Goal: Information Seeking & Learning: Check status

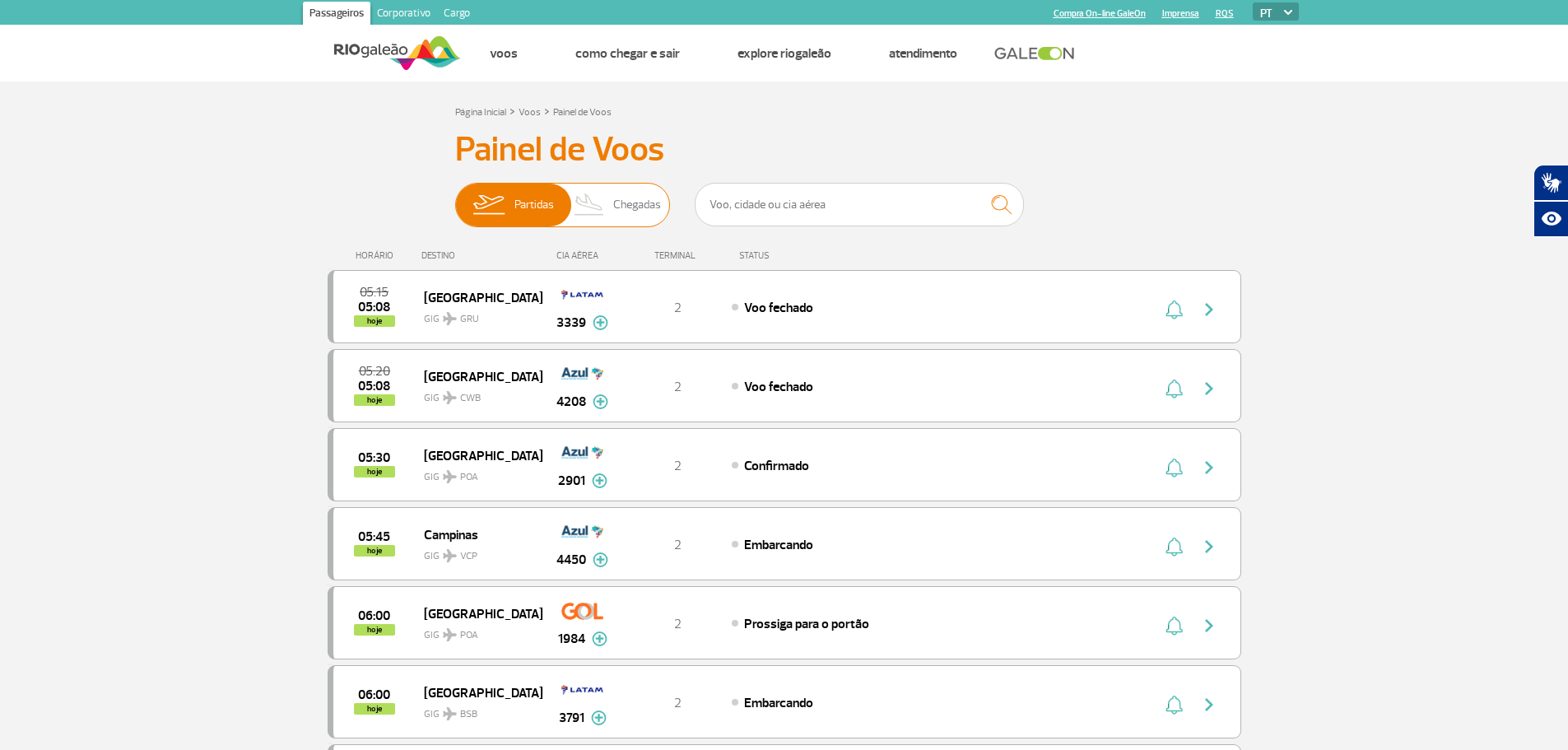
click at [655, 196] on span "Chegadas" at bounding box center [637, 205] width 48 height 43
click at [455, 197] on input "Partidas Chegadas" at bounding box center [455, 197] width 0 height 0
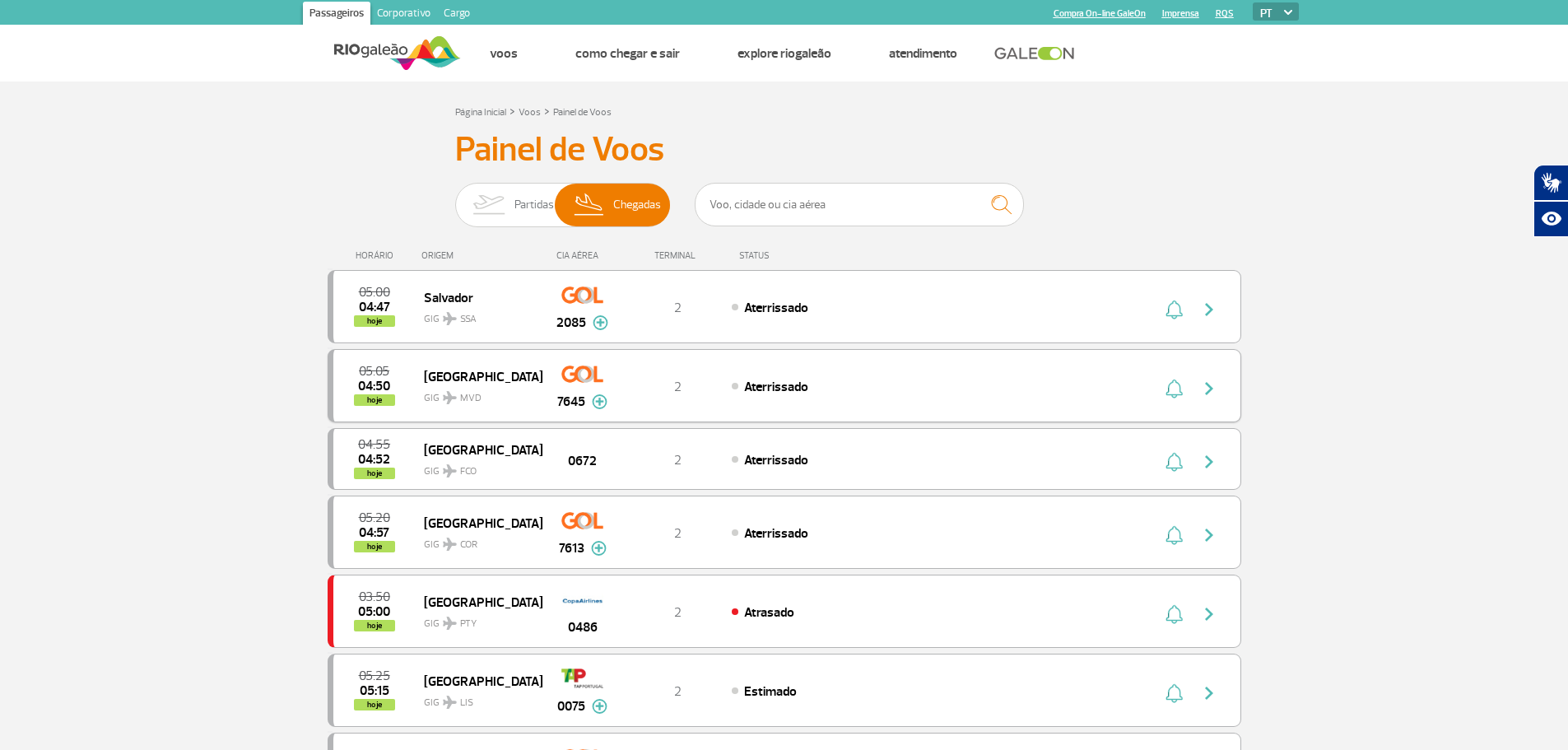
scroll to position [83, 0]
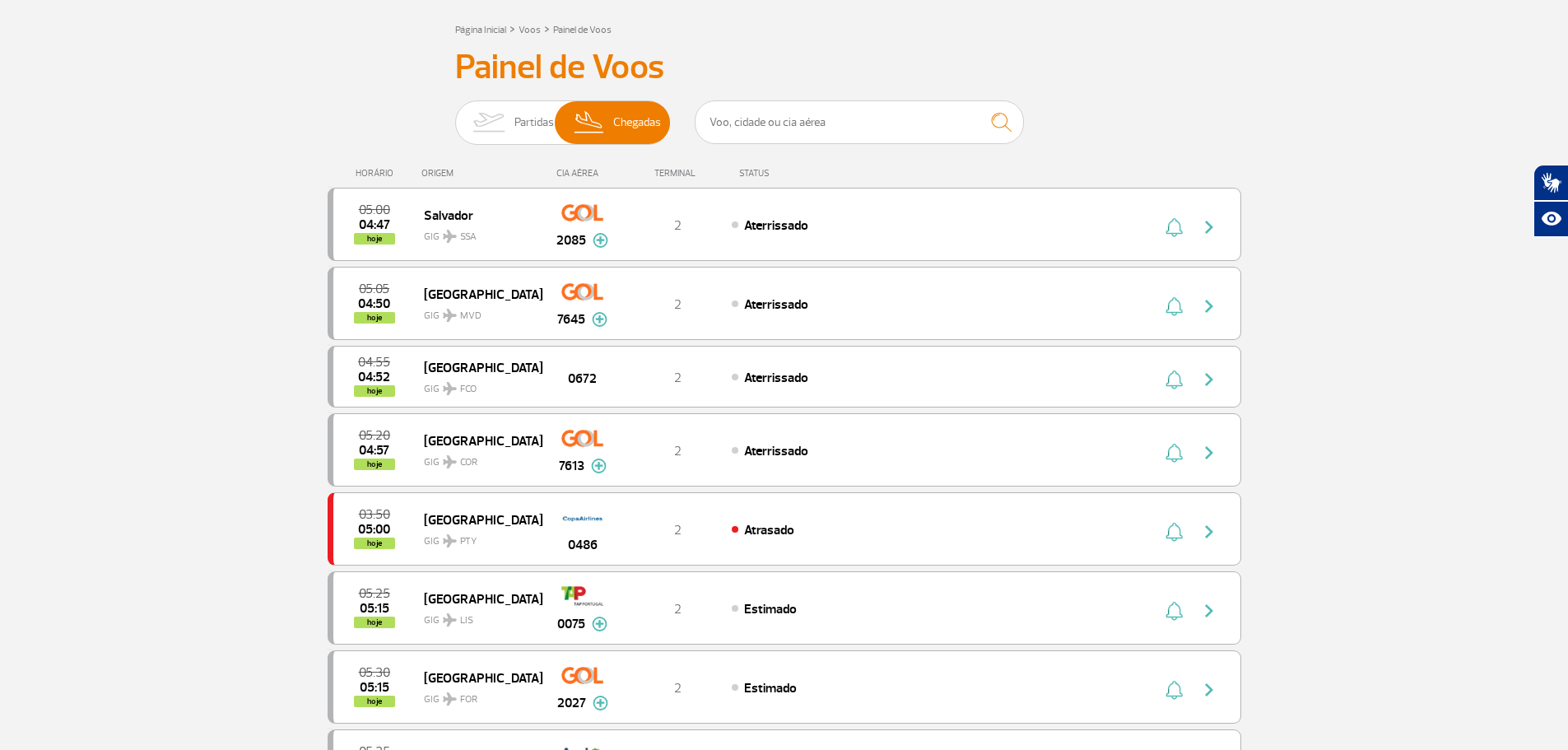
click at [502, 150] on div "Partidas Chegadas" at bounding box center [562, 125] width 215 height 49
click at [527, 119] on span "Partidas" at bounding box center [534, 122] width 40 height 43
click at [455, 114] on input "Partidas Chegadas" at bounding box center [455, 114] width 0 height 0
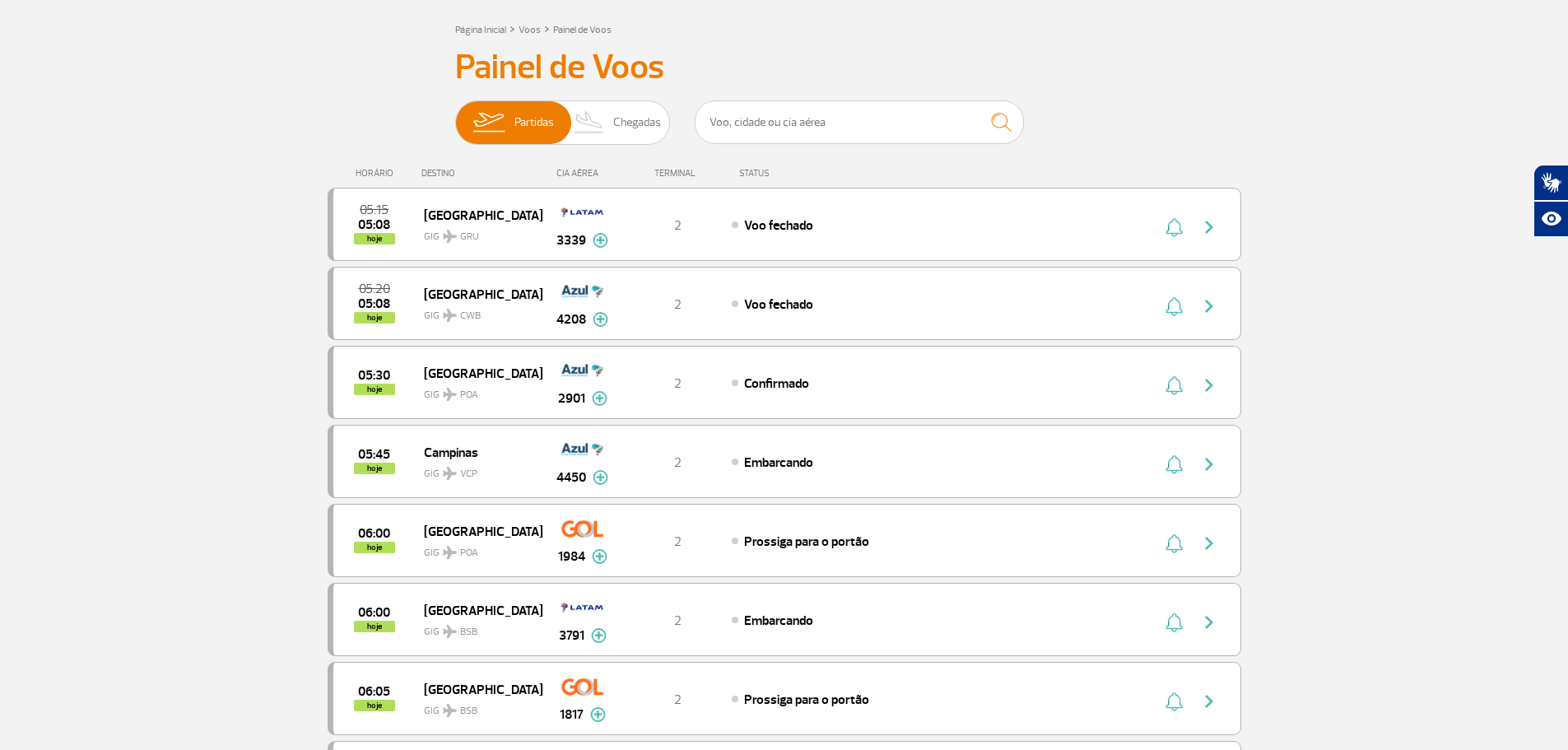
drag, startPoint x: 637, startPoint y: 113, endPoint x: 533, endPoint y: 9, distance: 147.1
click at [627, 107] on span "Chegadas" at bounding box center [637, 122] width 48 height 43
click at [617, 136] on span "Chegadas" at bounding box center [637, 122] width 48 height 43
click at [455, 114] on input "Partidas Chegadas" at bounding box center [455, 114] width 0 height 0
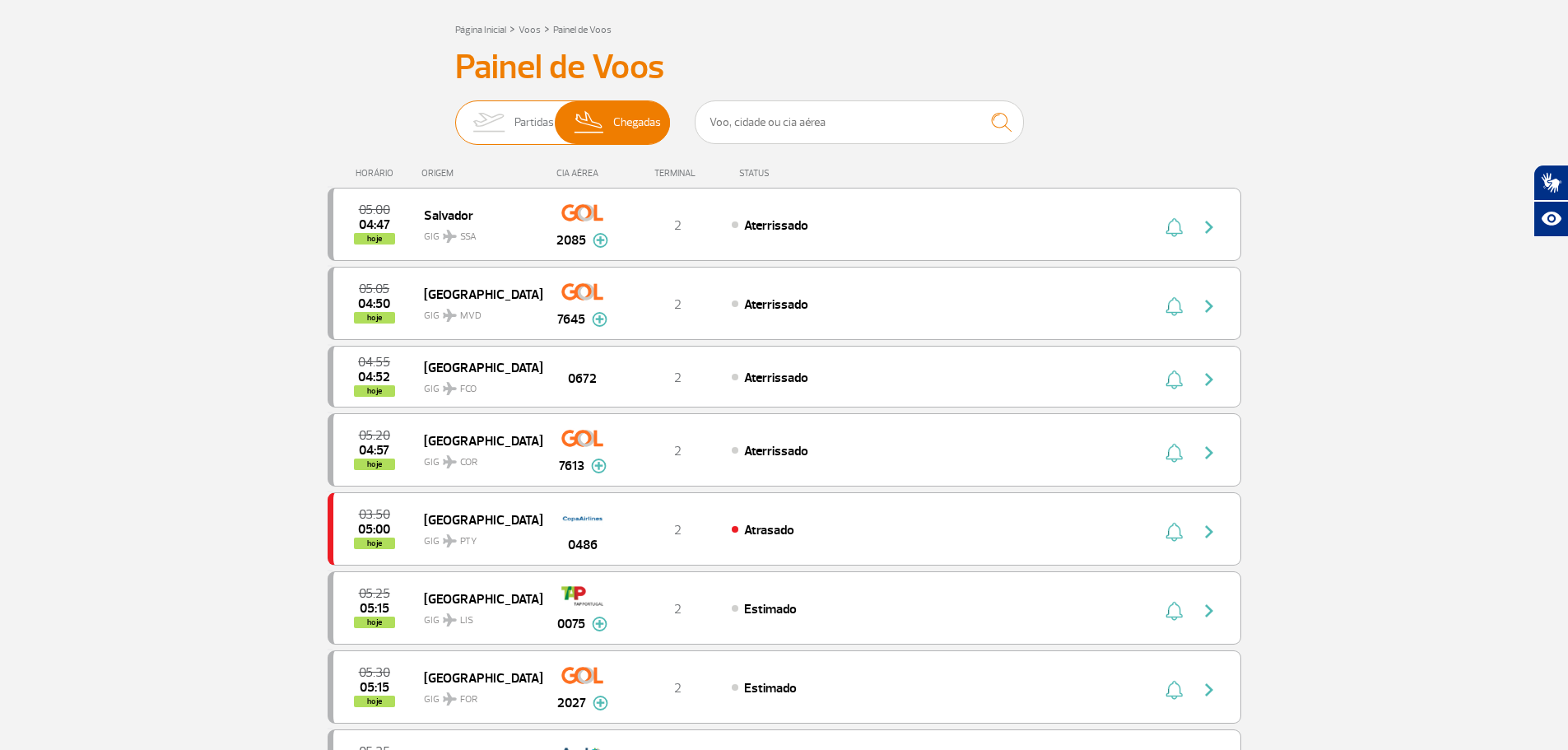
click at [546, 102] on span "Partidas" at bounding box center [534, 122] width 40 height 43
click at [455, 114] on input "Partidas Chegadas" at bounding box center [455, 114] width 0 height 0
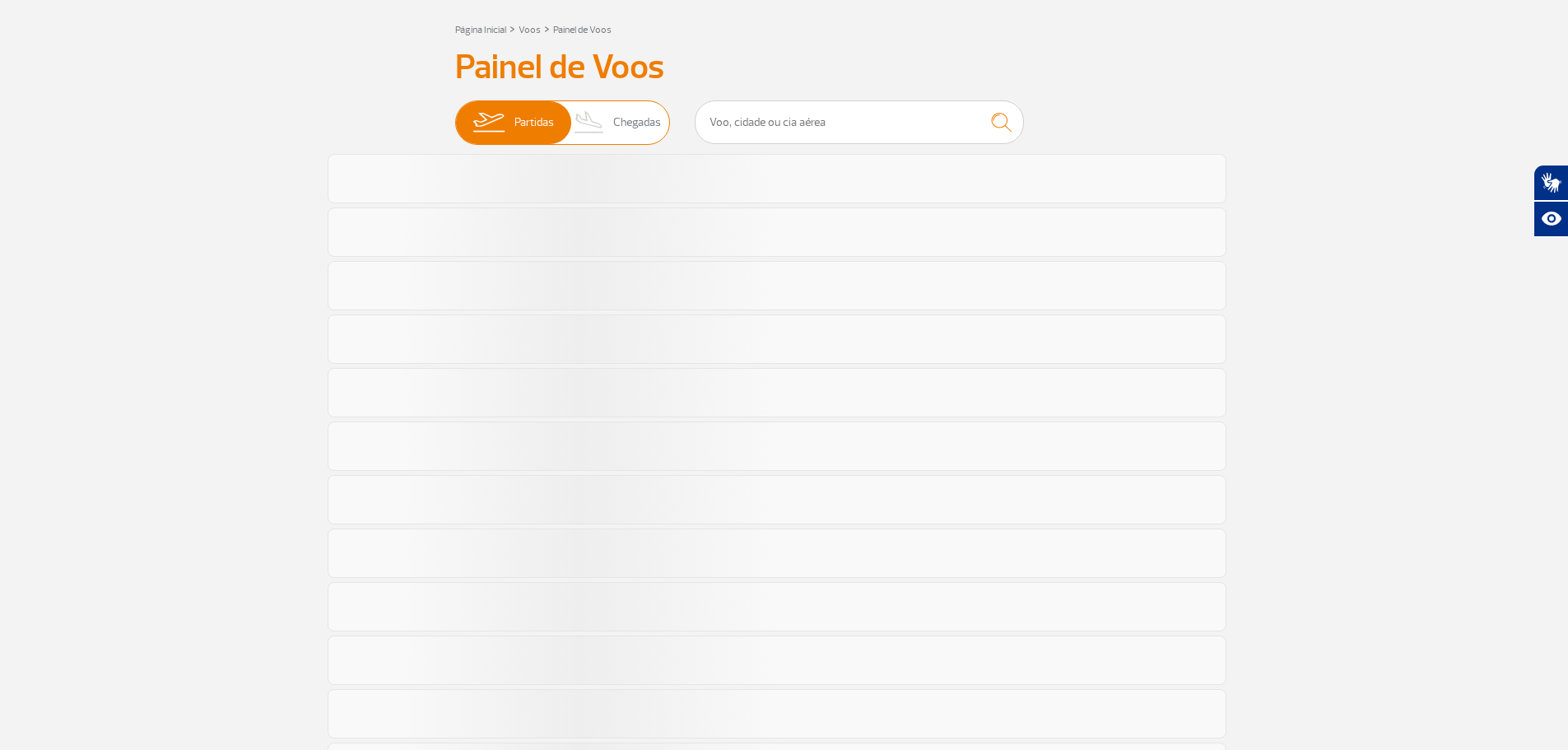
click at [573, 108] on img at bounding box center [590, 122] width 48 height 43
click at [455, 114] on input "Partidas Chegadas" at bounding box center [455, 114] width 0 height 0
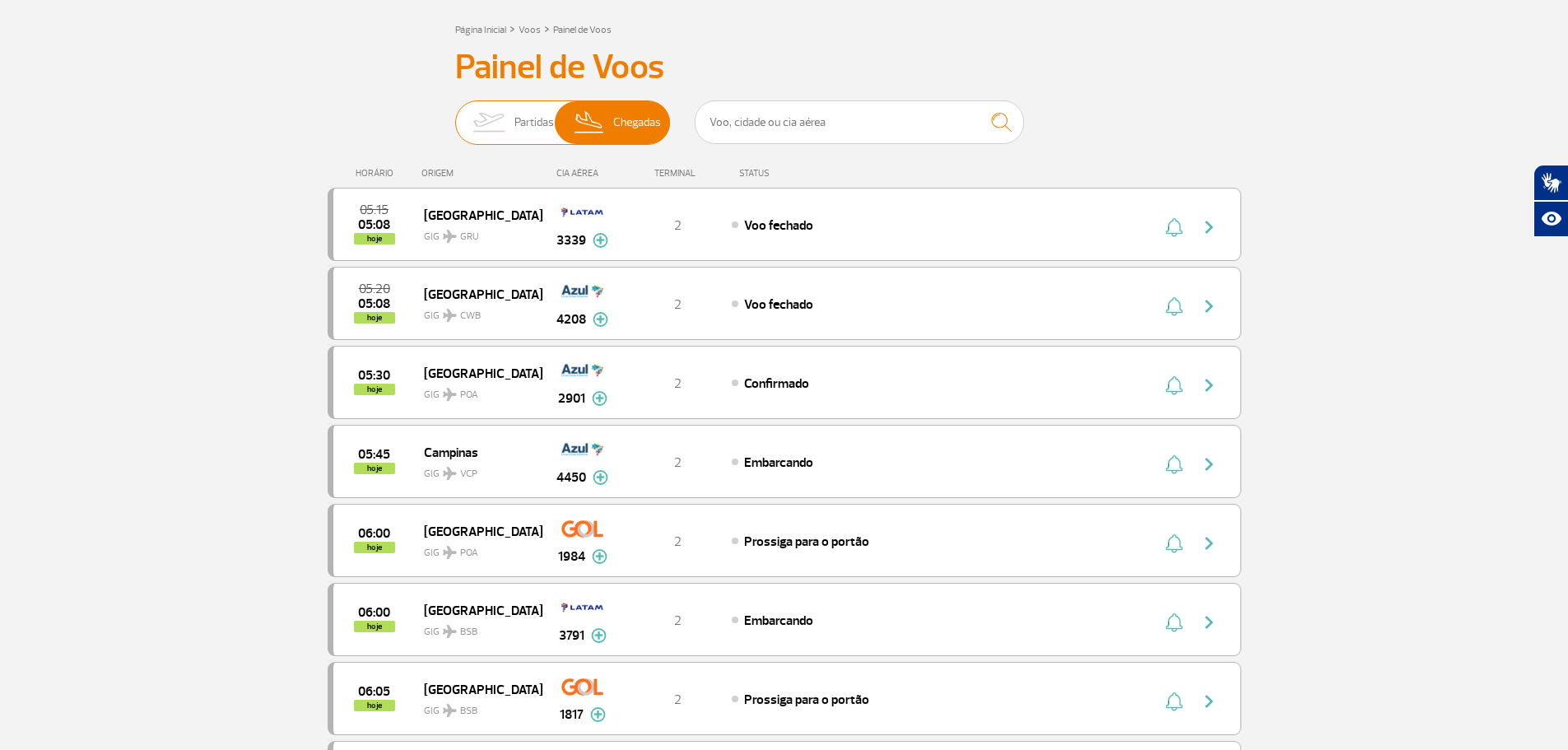
click at [524, 122] on span "Partidas" at bounding box center [534, 122] width 40 height 43
click at [455, 114] on input "Partidas Chegadas" at bounding box center [455, 114] width 0 height 0
click at [605, 111] on img at bounding box center [590, 122] width 48 height 43
click at [455, 114] on input "Partidas Chegadas" at bounding box center [455, 114] width 0 height 0
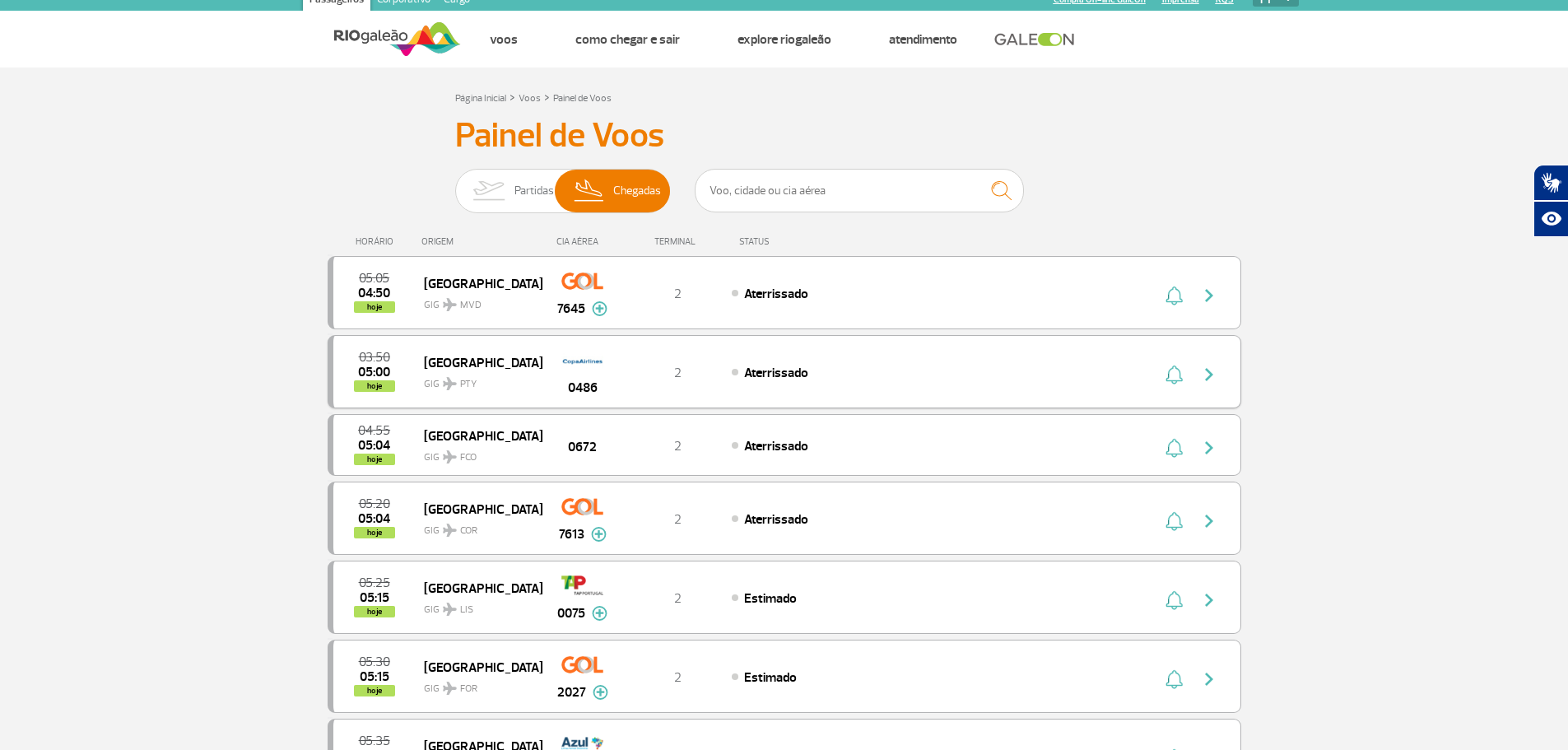
scroll to position [0, 0]
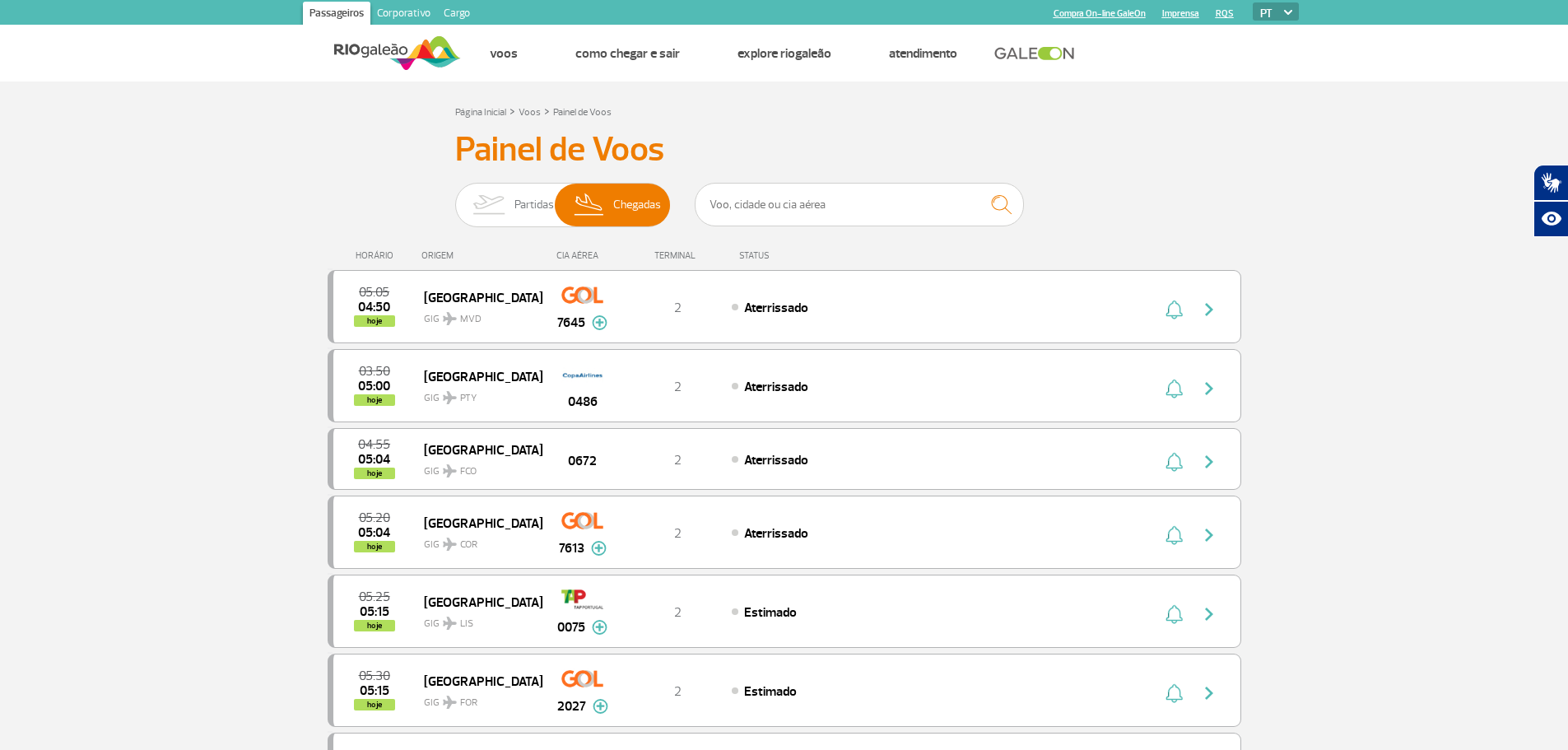
drag, startPoint x: 1273, startPoint y: 279, endPoint x: 1405, endPoint y: 239, distance: 137.9
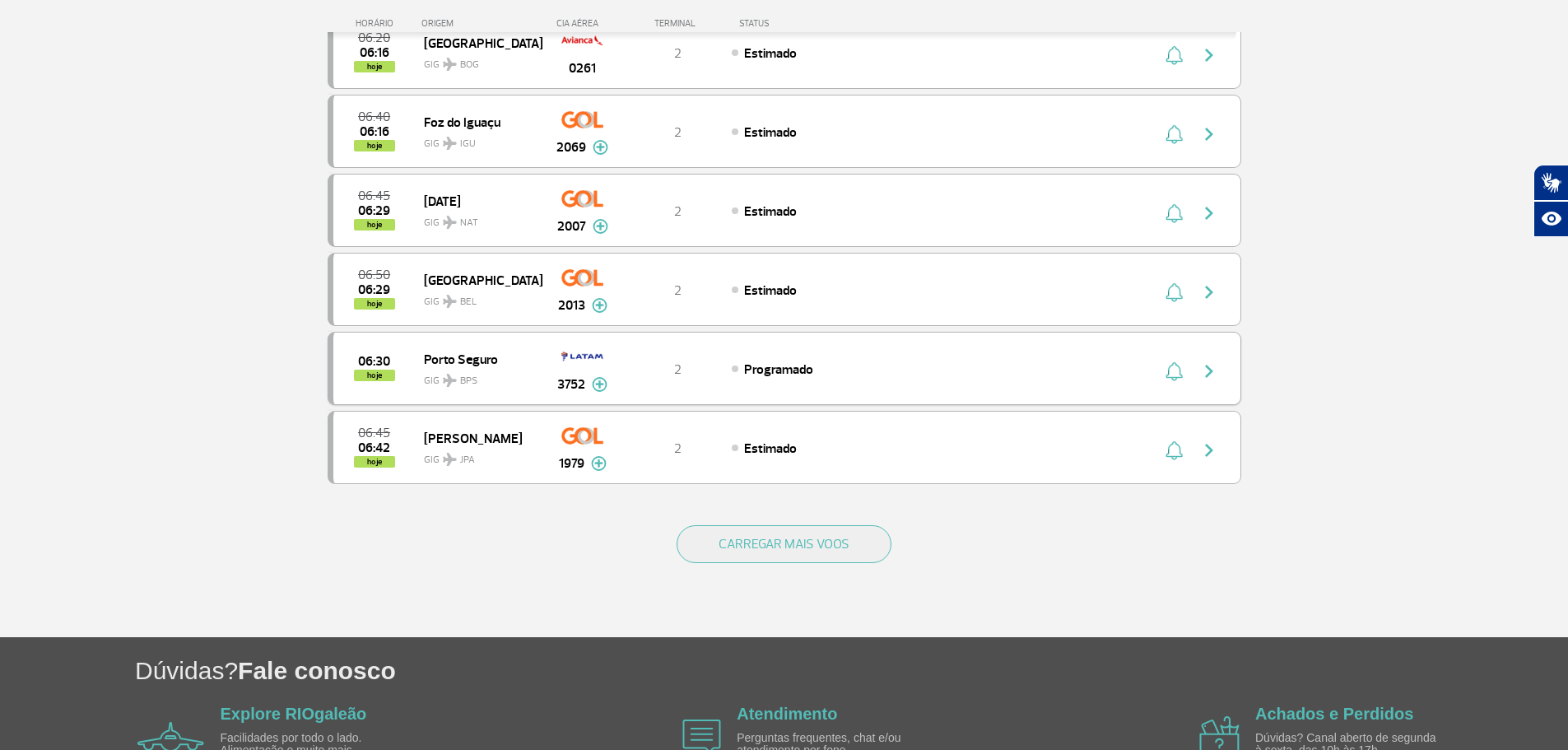
scroll to position [1469, 0]
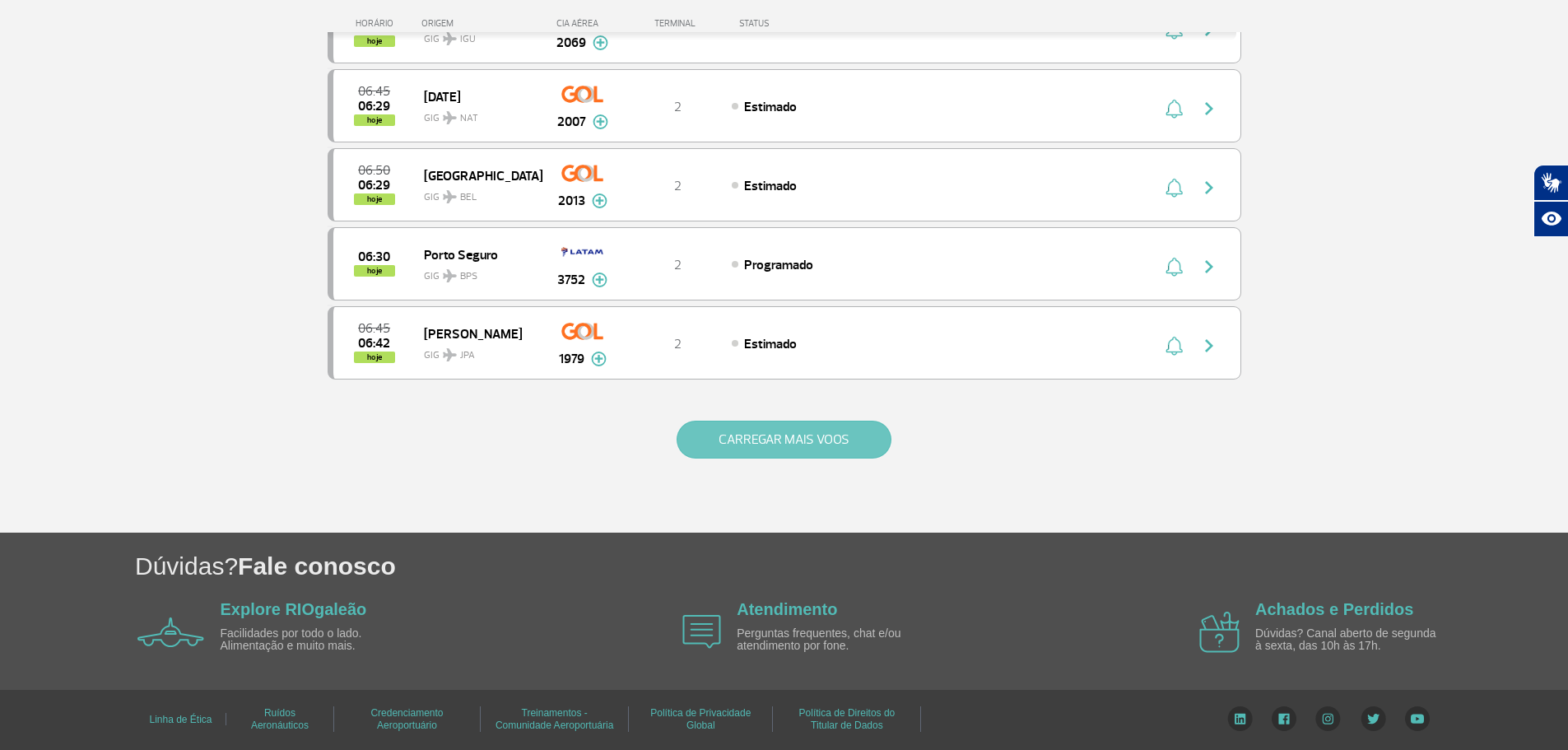
click at [714, 436] on button "CARREGAR MAIS VOOS" at bounding box center [784, 439] width 215 height 38
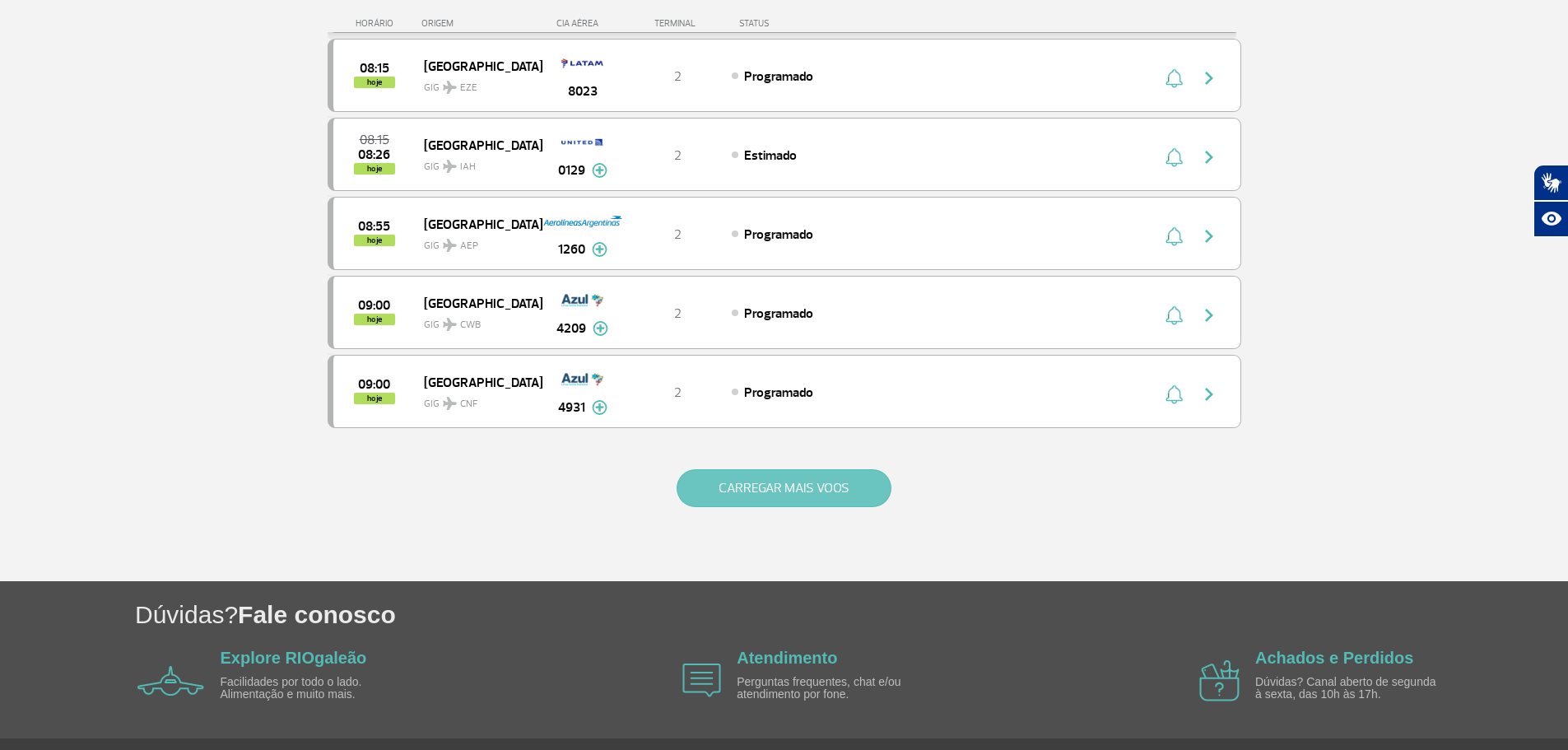
scroll to position [3050, 0]
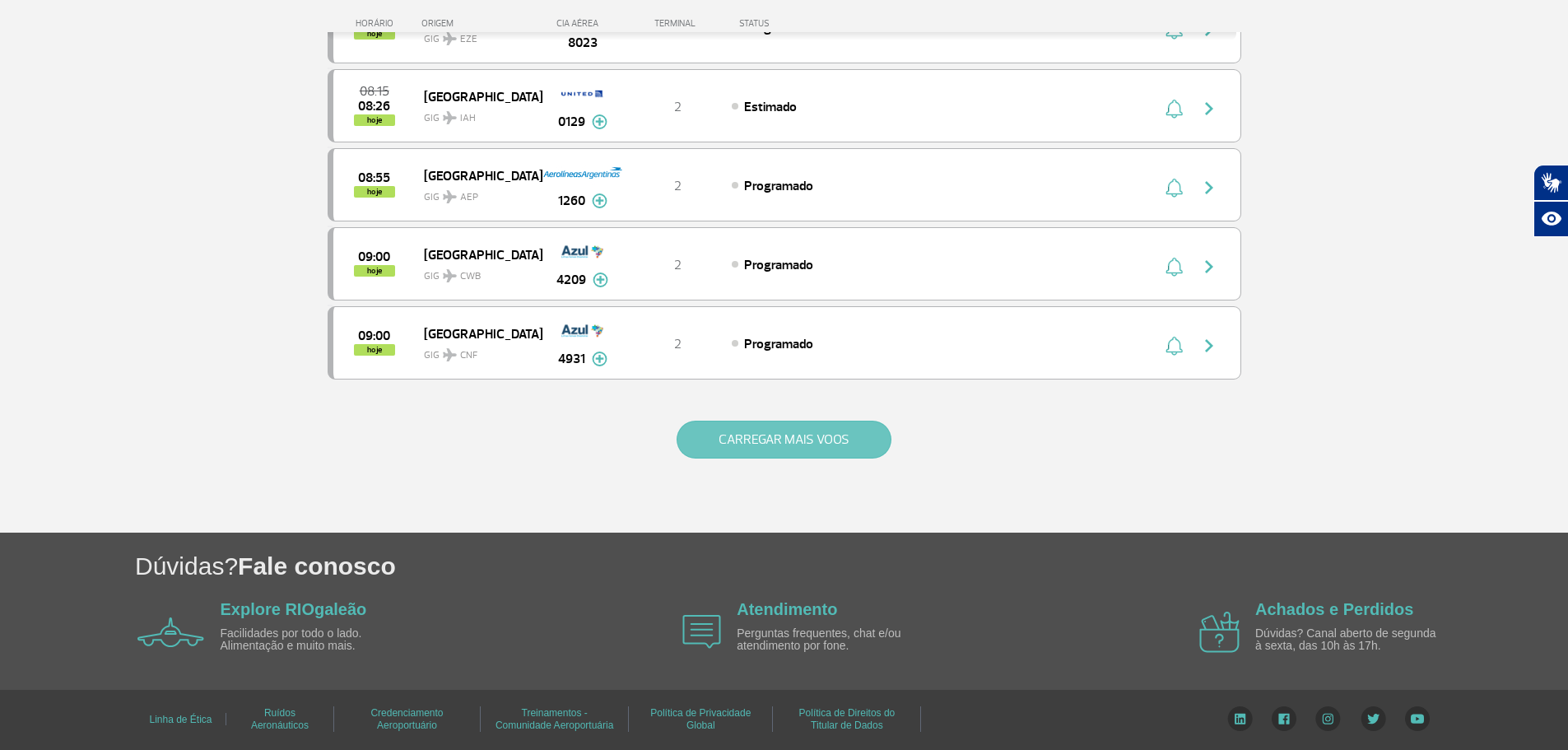
click at [747, 449] on button "CARREGAR MAIS VOOS" at bounding box center [784, 439] width 215 height 38
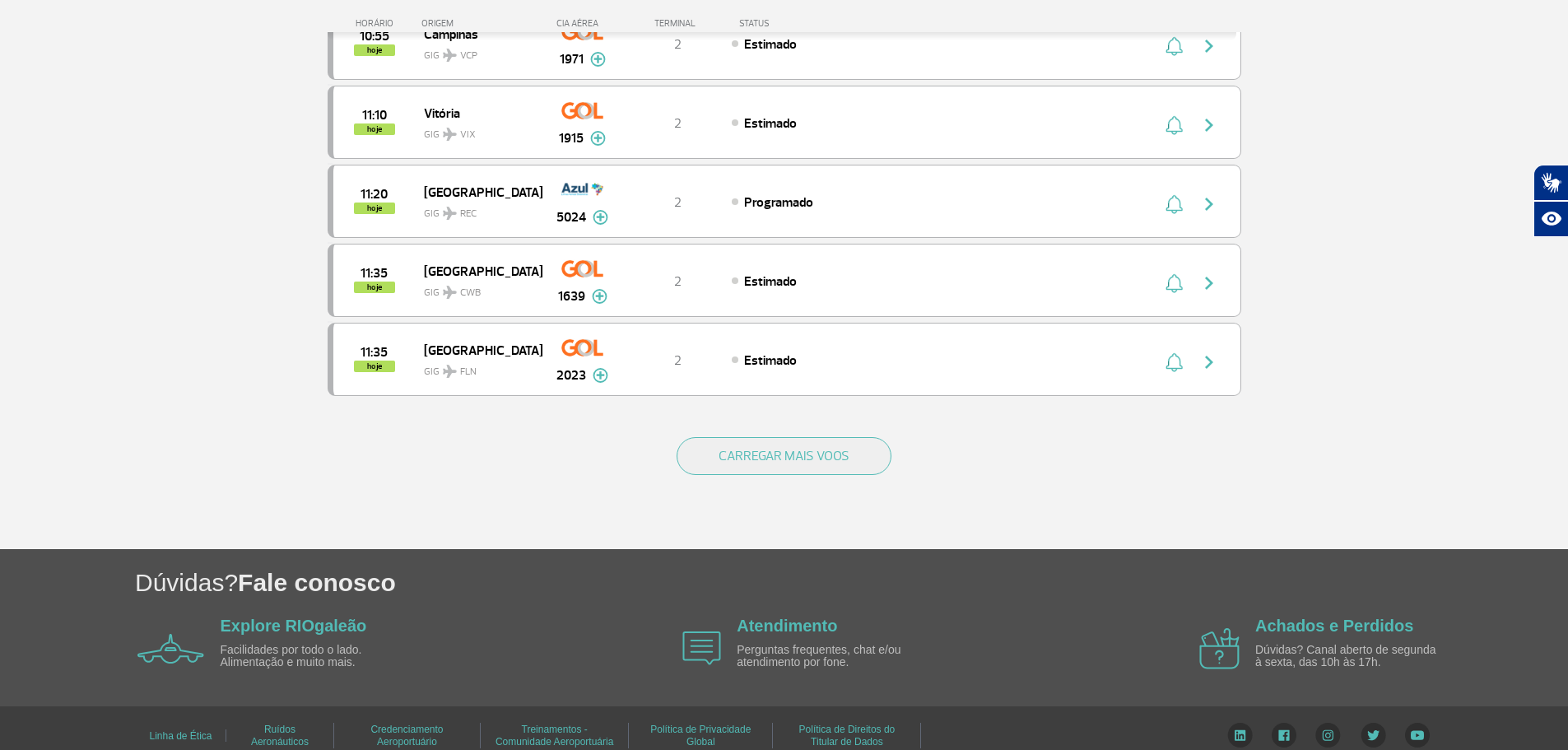
scroll to position [4631, 0]
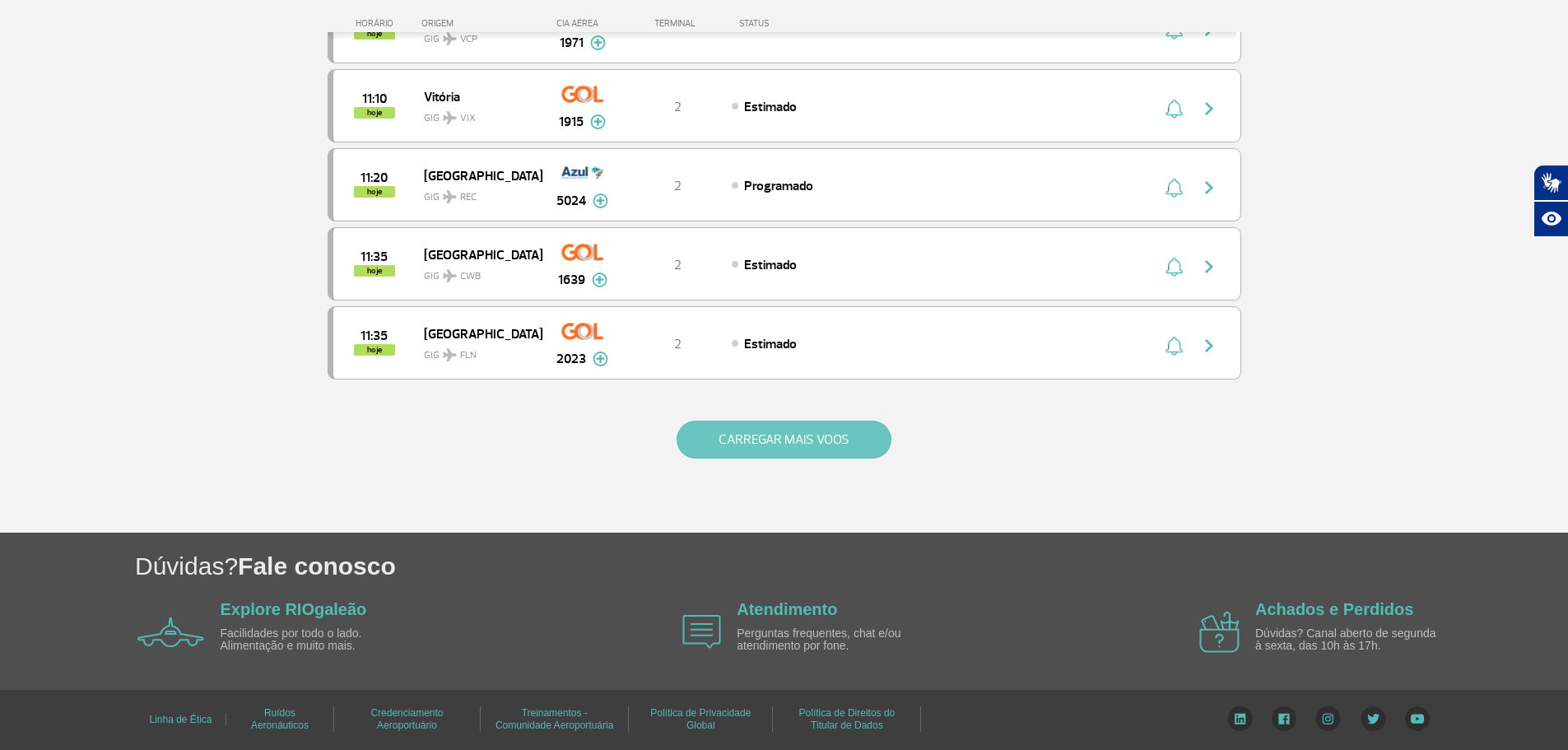
click at [745, 435] on button "CARREGAR MAIS VOOS" at bounding box center [784, 439] width 215 height 38
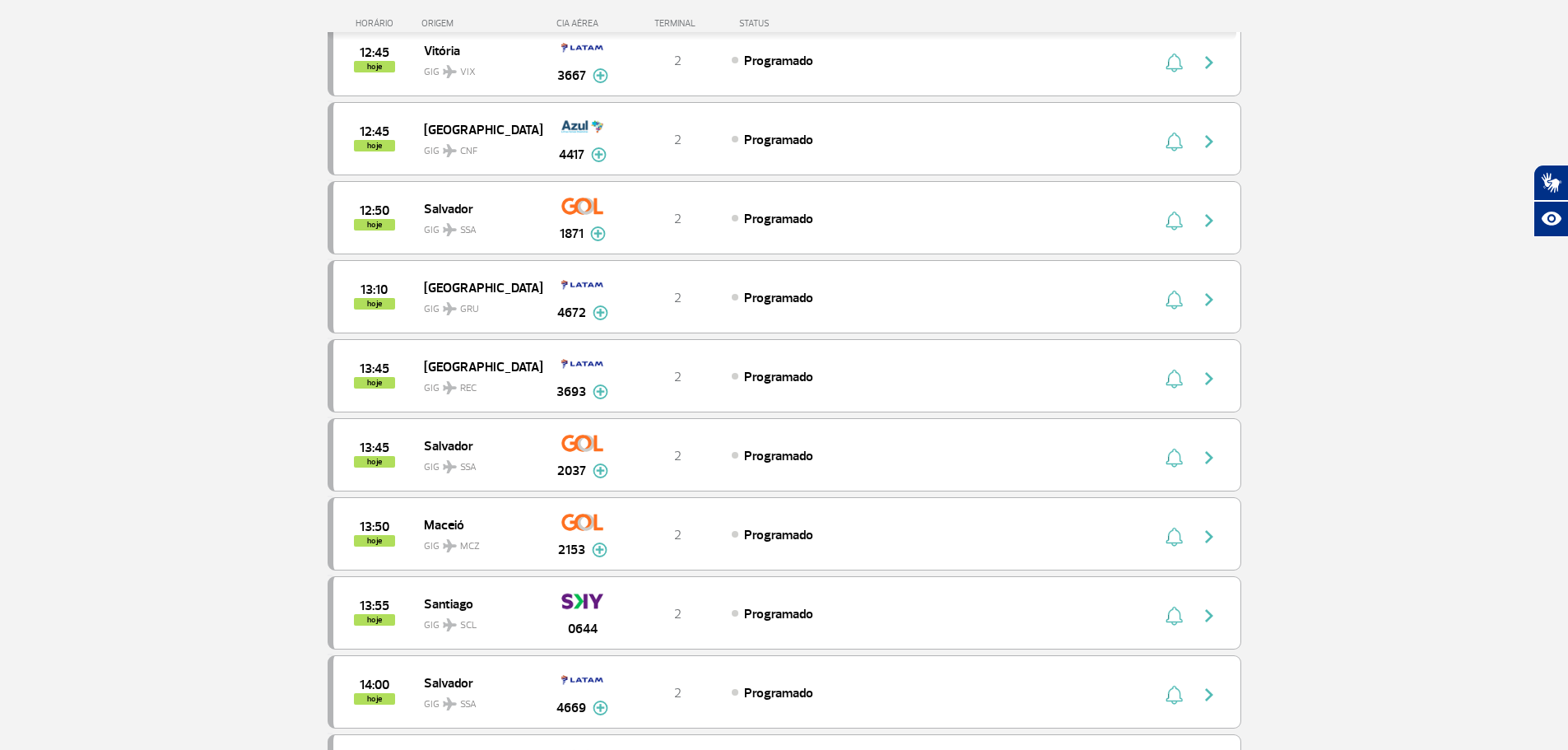
scroll to position [6114, 0]
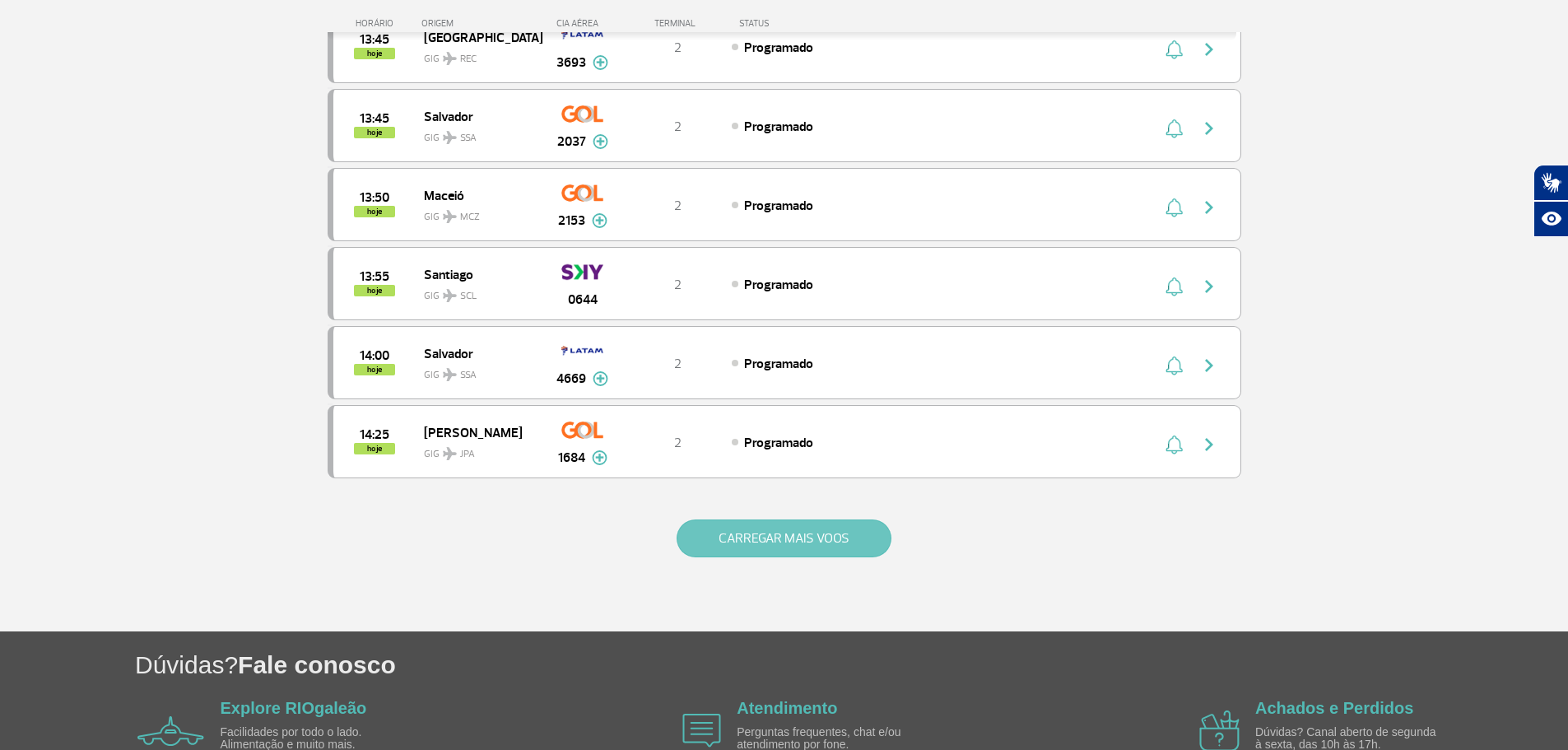
click at [721, 538] on button "CARREGAR MAIS VOOS" at bounding box center [784, 538] width 215 height 38
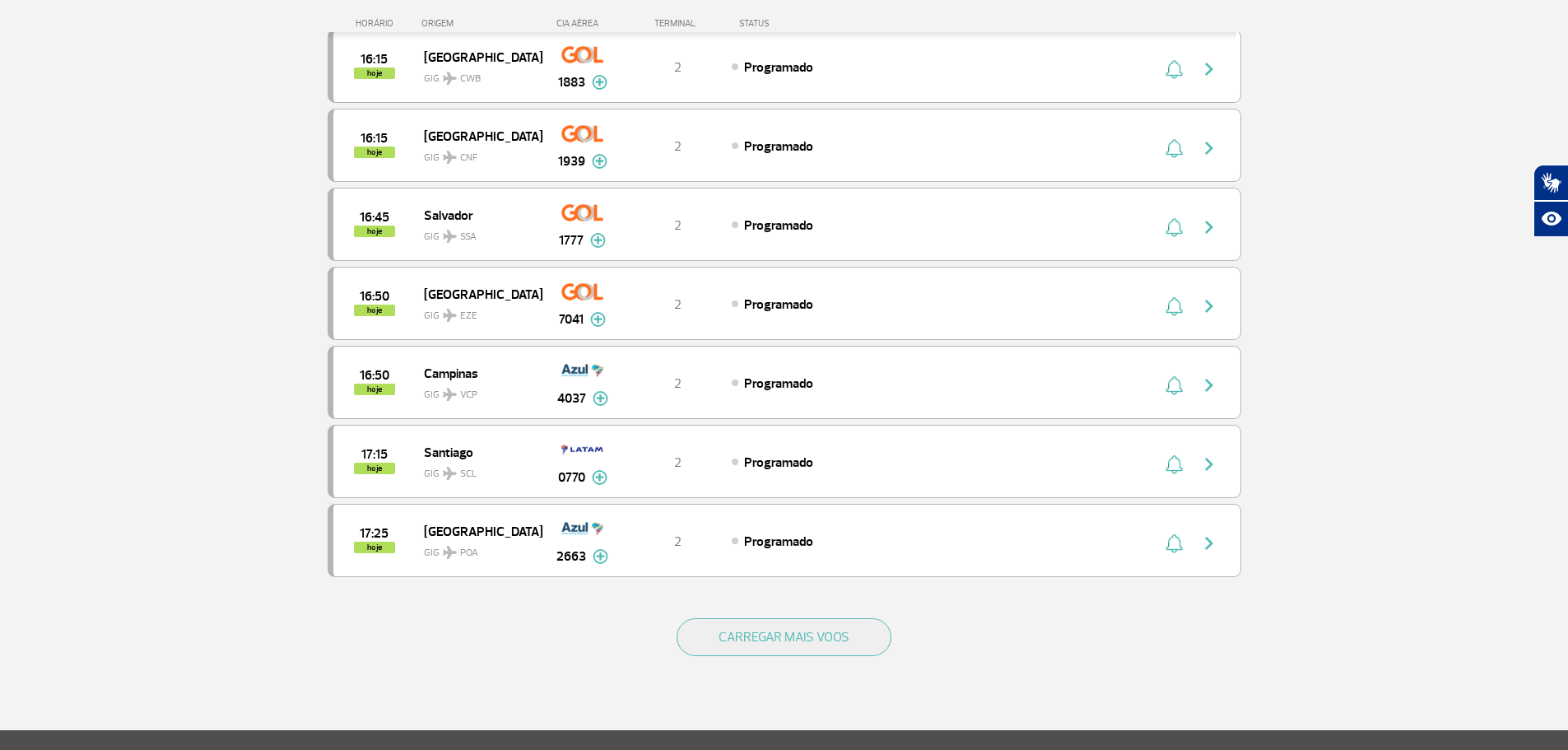
scroll to position [7793, 0]
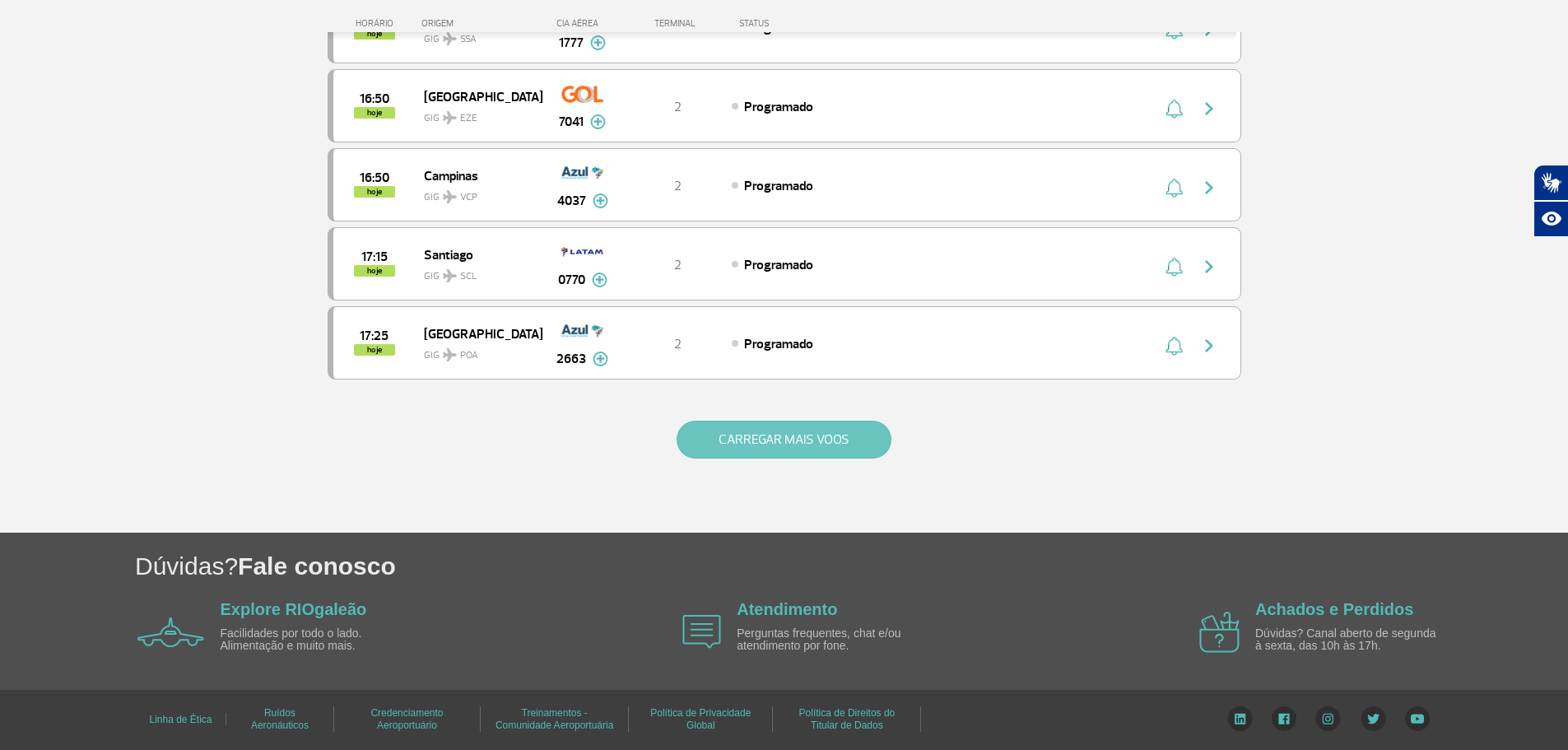
click at [732, 447] on button "CARREGAR MAIS VOOS" at bounding box center [784, 439] width 215 height 38
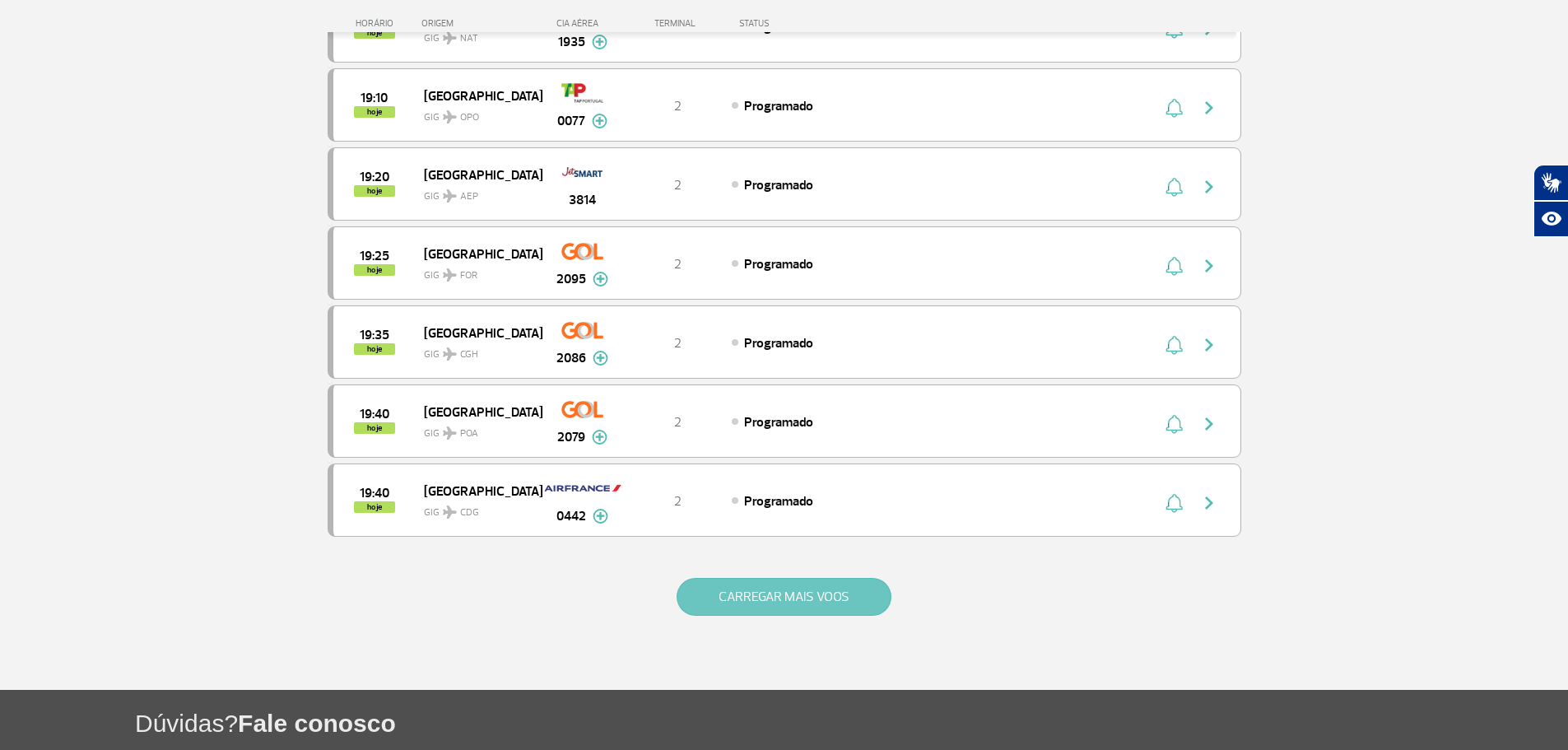
scroll to position [9374, 0]
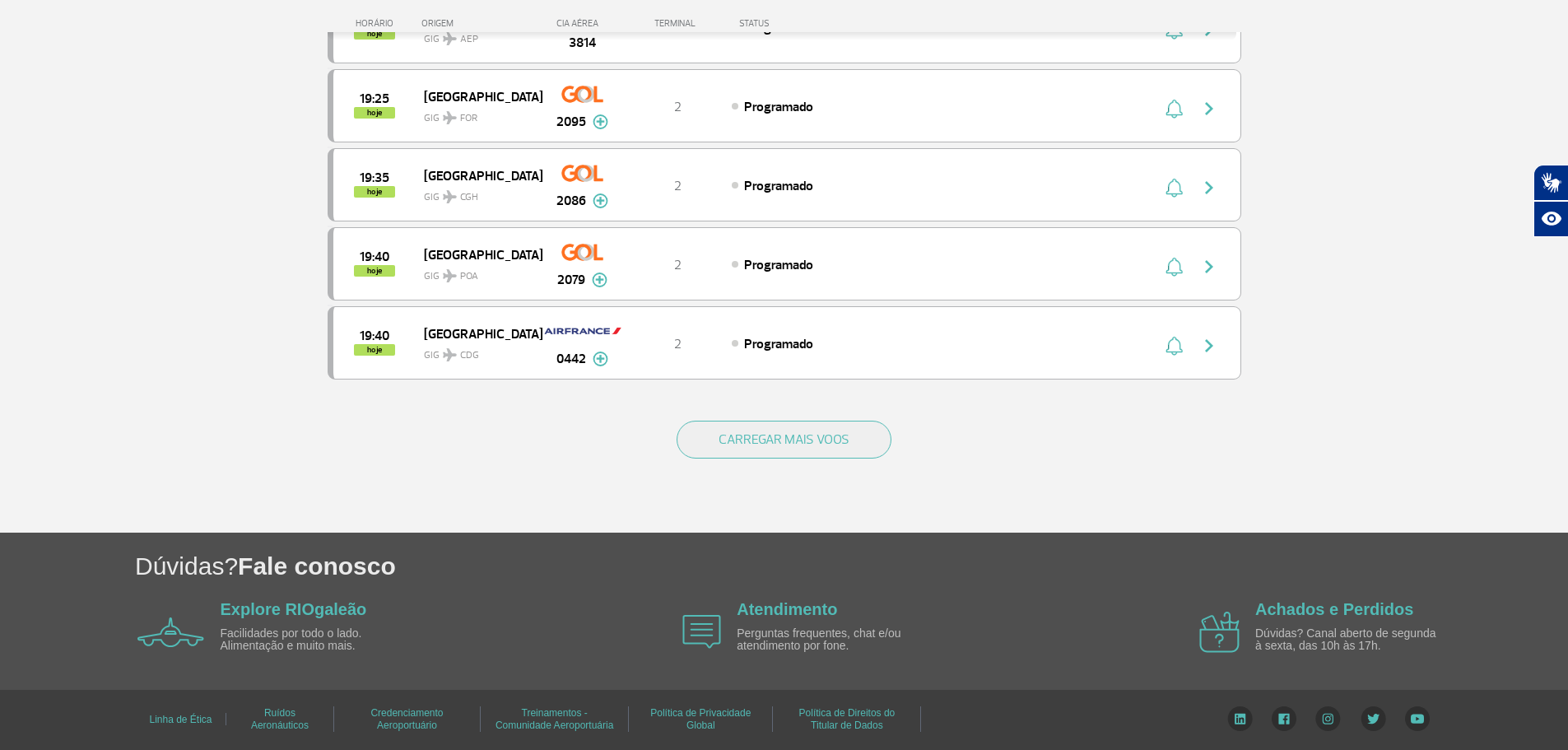
click at [674, 438] on div "CARREGAR MAIS VOOS" at bounding box center [784, 467] width 913 height 133
click at [689, 433] on button "CARREGAR MAIS VOOS" at bounding box center [784, 439] width 215 height 38
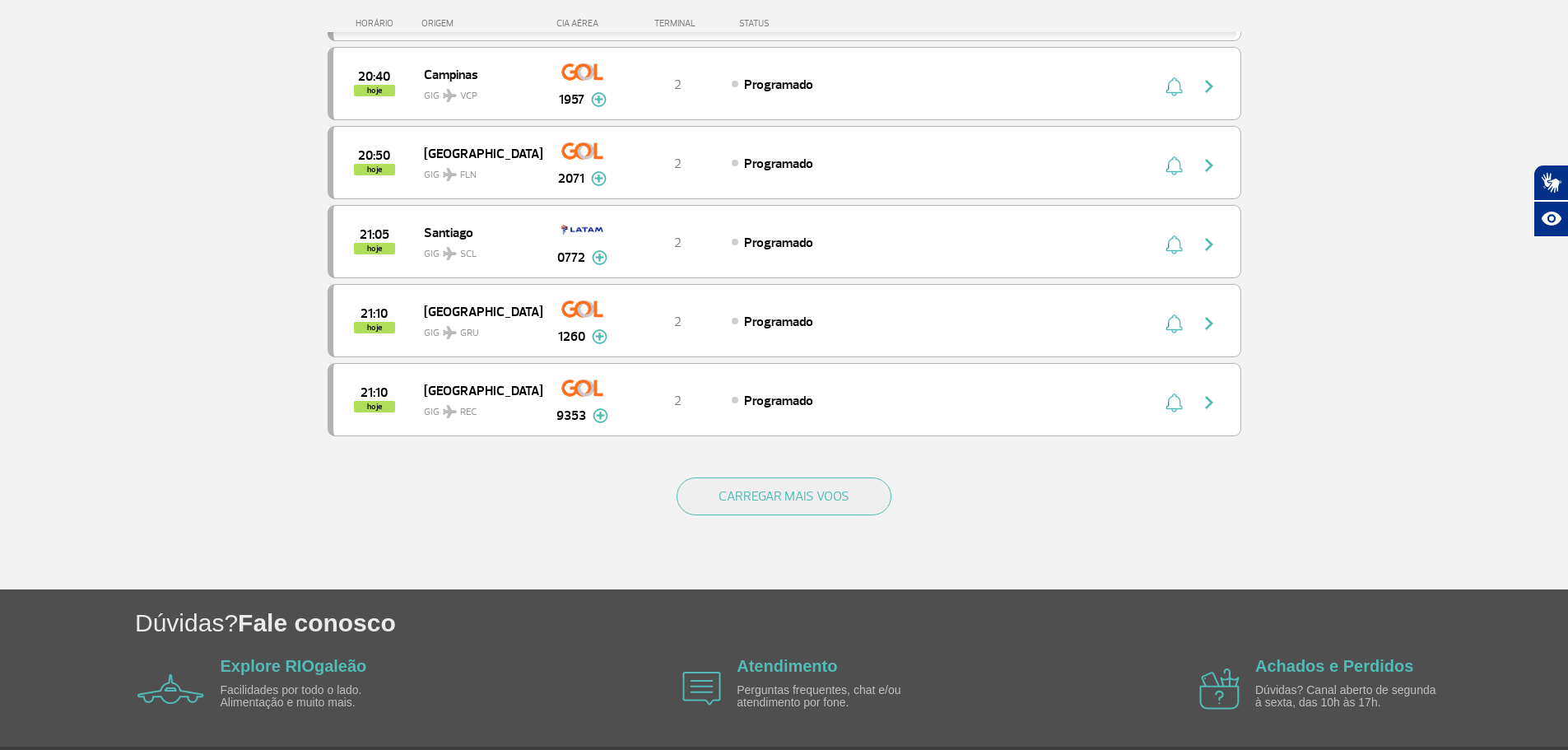
scroll to position [10939, 0]
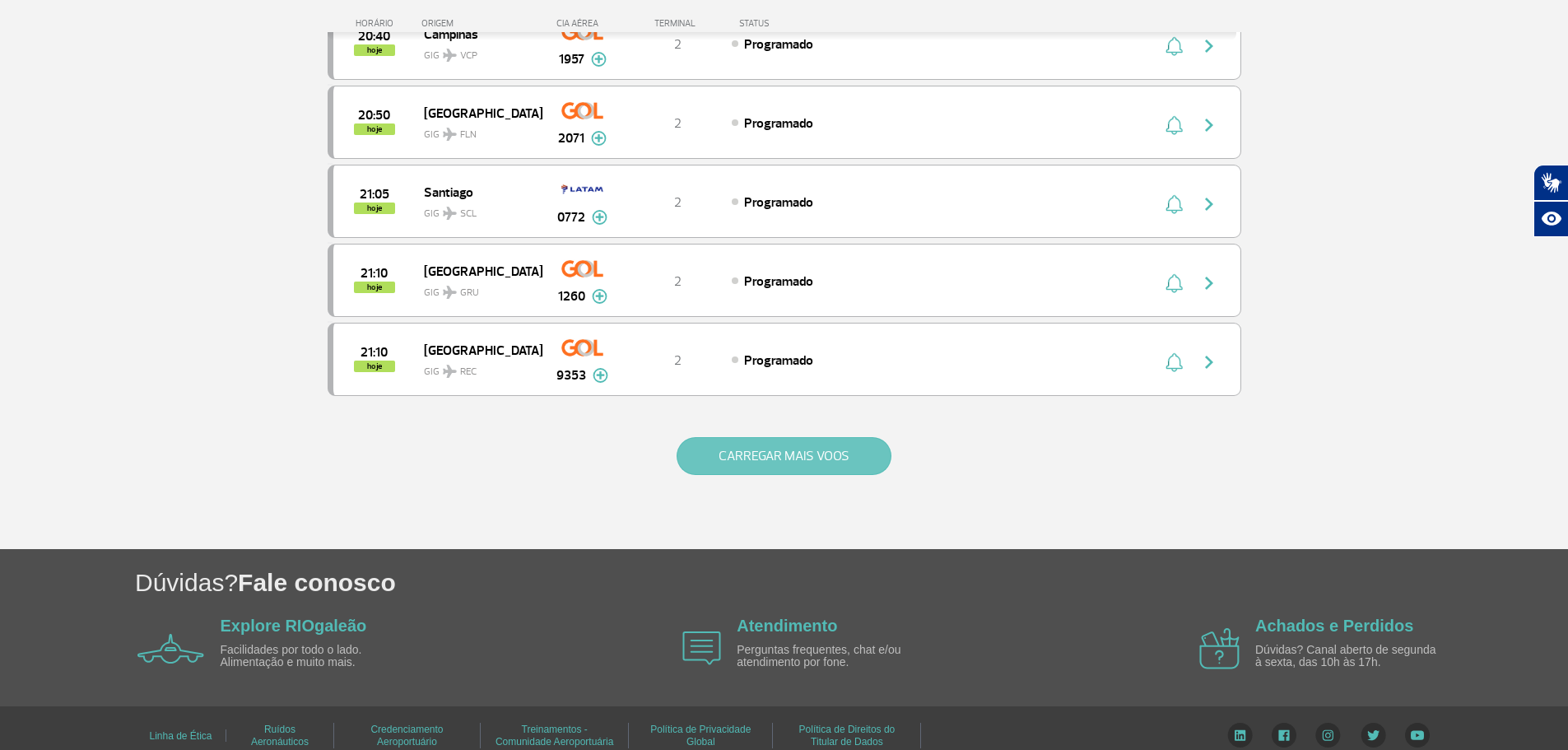
click at [690, 463] on button "CARREGAR MAIS VOOS" at bounding box center [784, 456] width 215 height 38
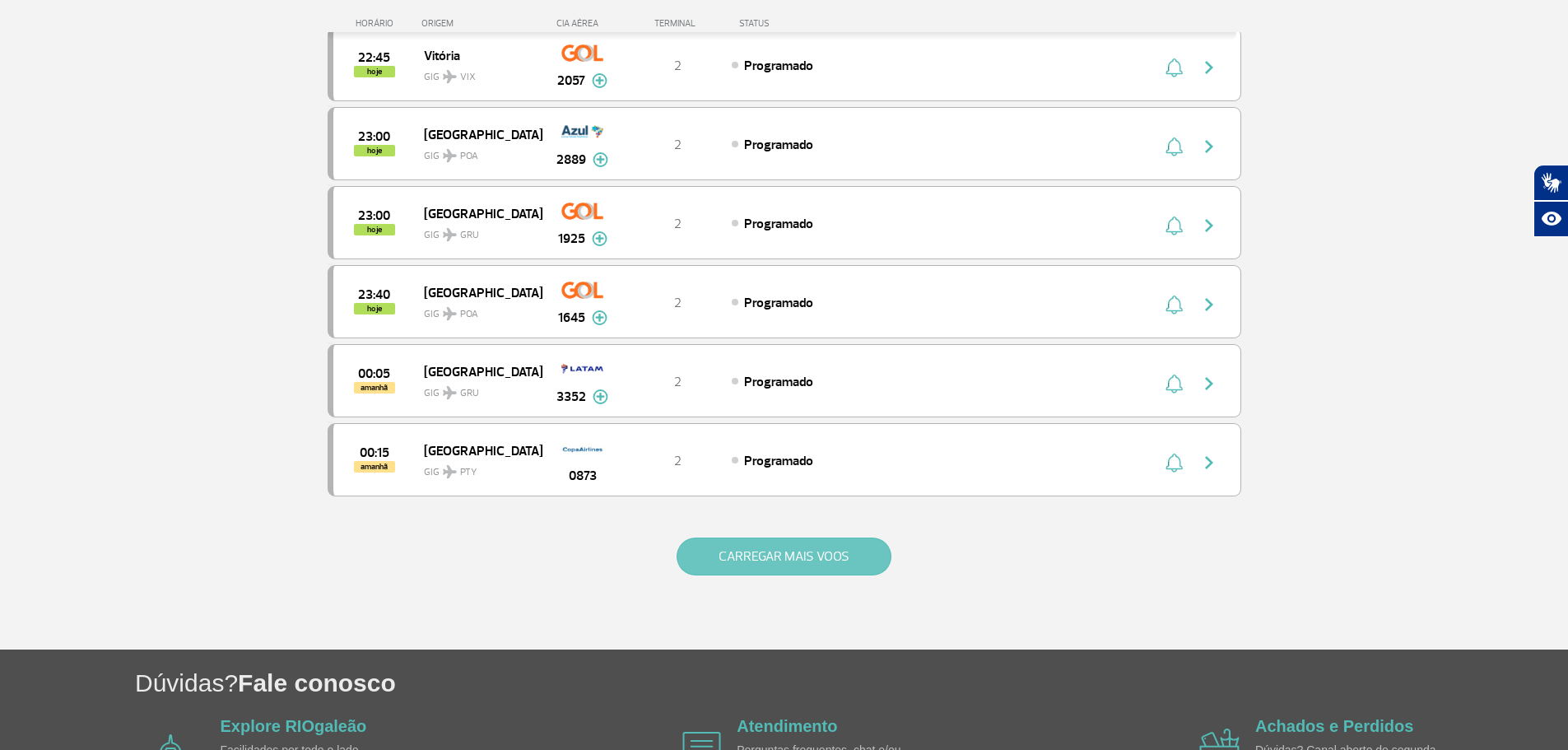
scroll to position [12421, 0]
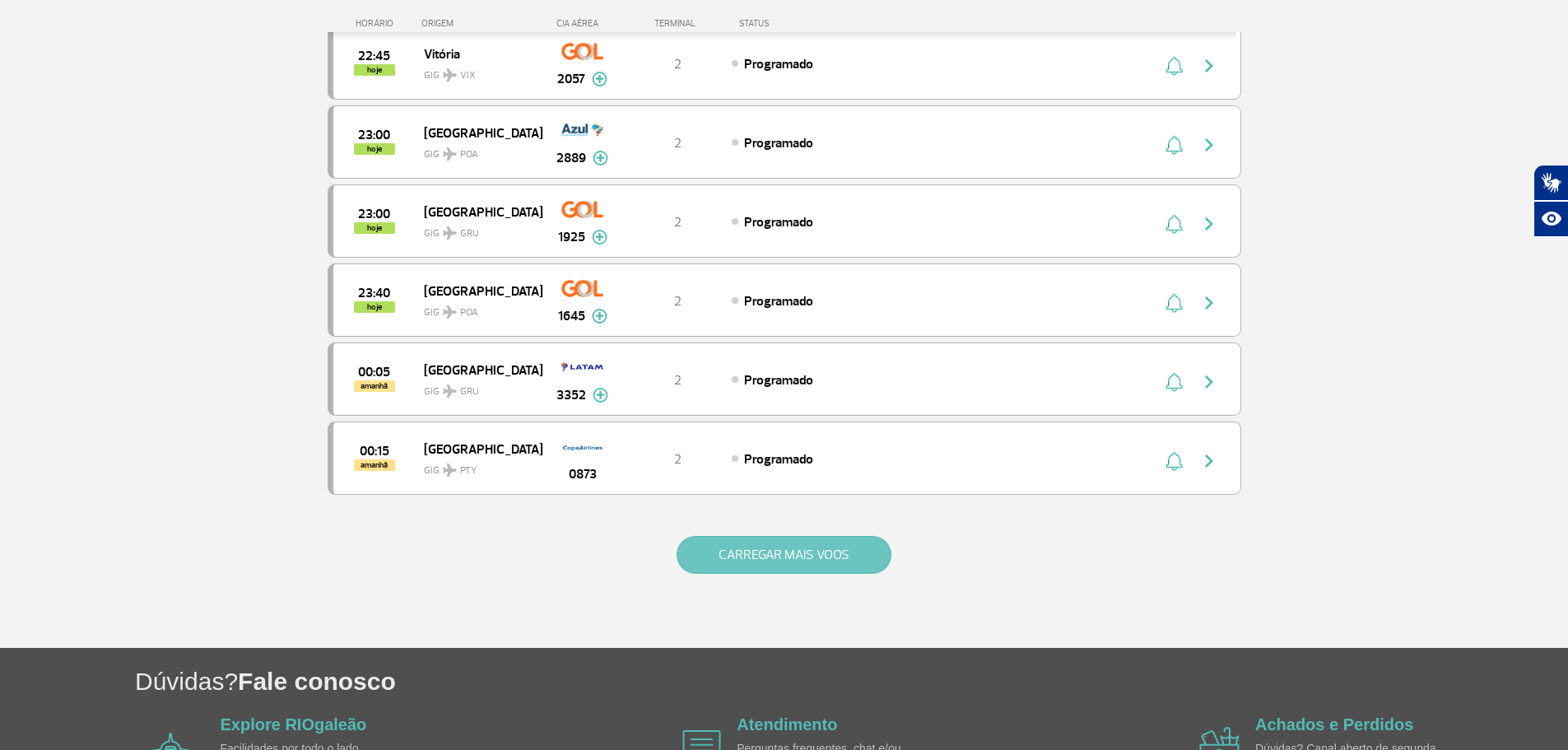
click at [744, 543] on button "CARREGAR MAIS VOOS" at bounding box center [784, 555] width 215 height 38
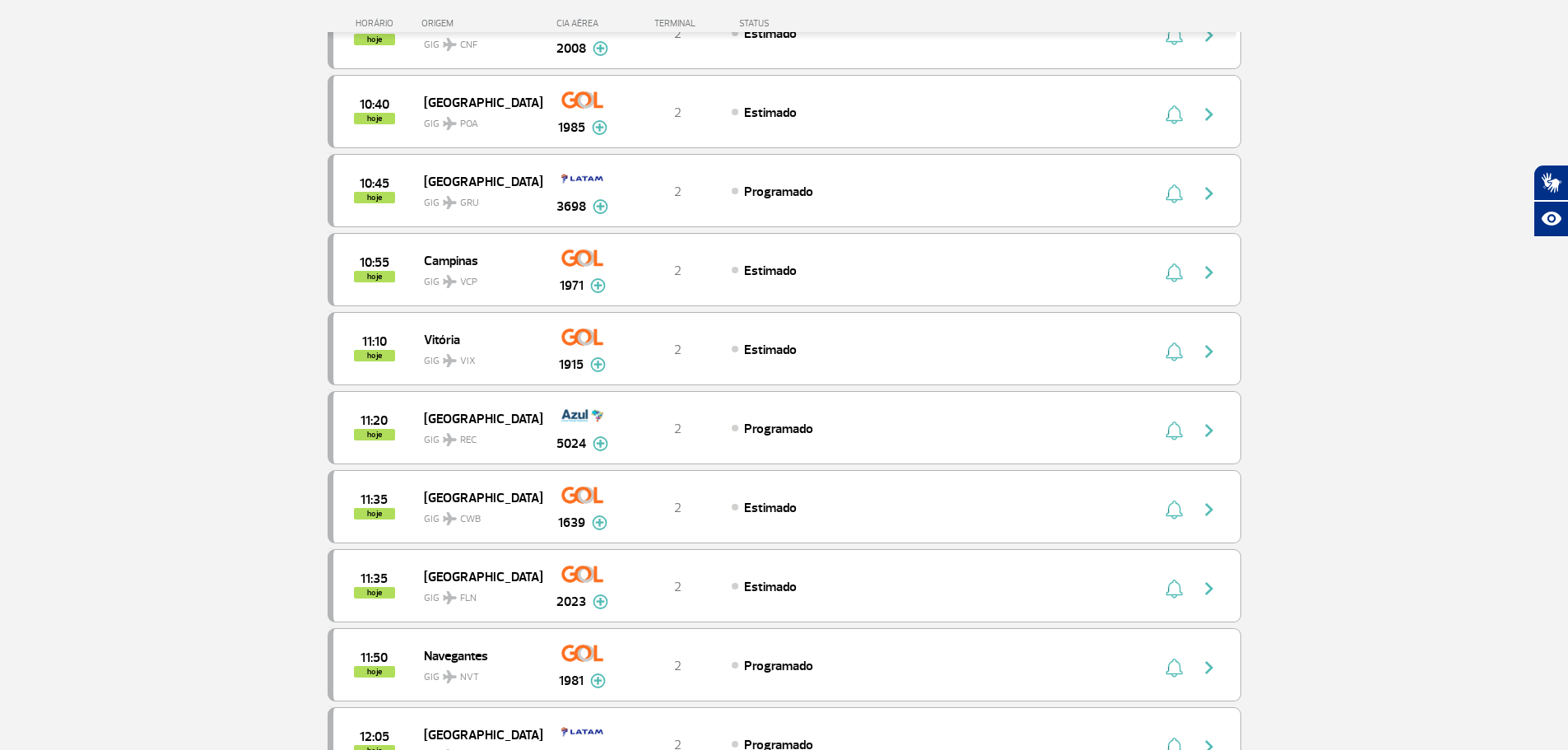
scroll to position [0, 0]
